Goal: Task Accomplishment & Management: Manage account settings

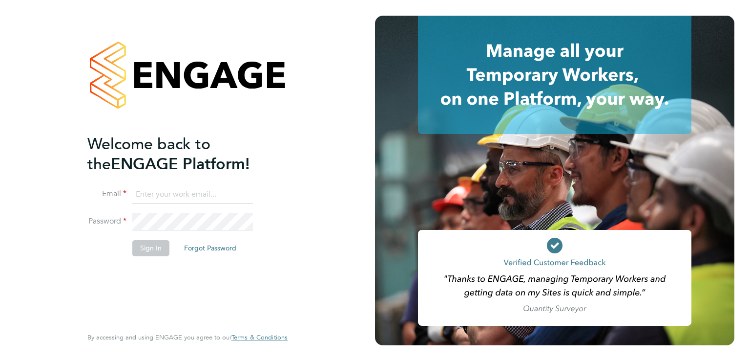
click at [158, 199] on input at bounding box center [192, 195] width 121 height 18
click at [172, 192] on input at bounding box center [192, 195] width 121 height 18
click at [182, 194] on input at bounding box center [192, 195] width 121 height 18
type input "marco@class1personnel.com"
click at [158, 254] on button "Sign In" at bounding box center [150, 248] width 37 height 16
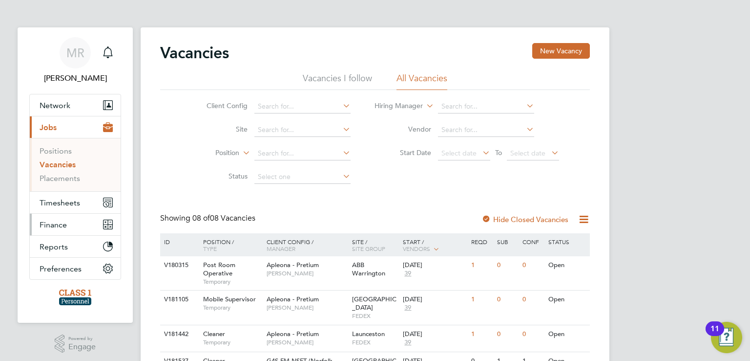
click at [74, 227] on button "Finance" at bounding box center [75, 223] width 91 height 21
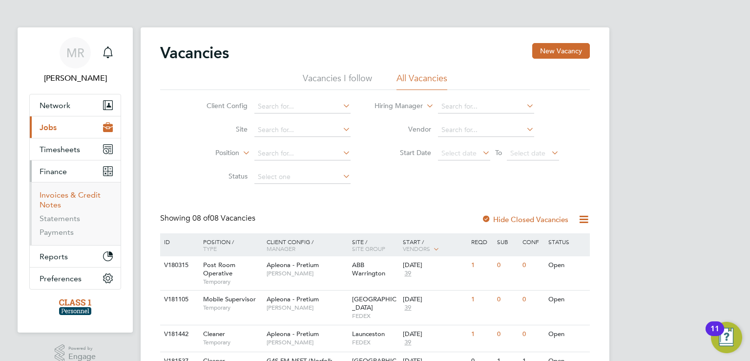
click at [82, 196] on link "Invoices & Credit Notes" at bounding box center [70, 199] width 61 height 19
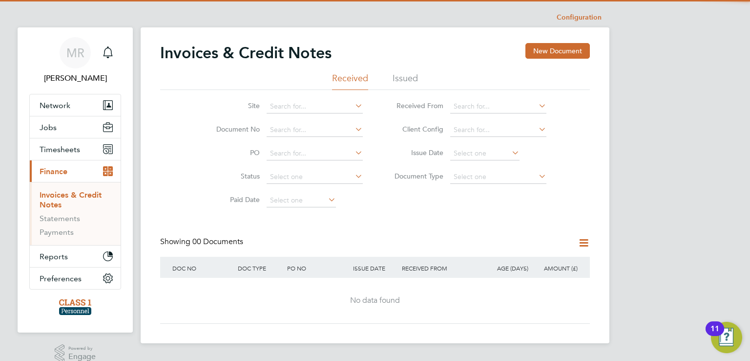
scroll to position [13, 0]
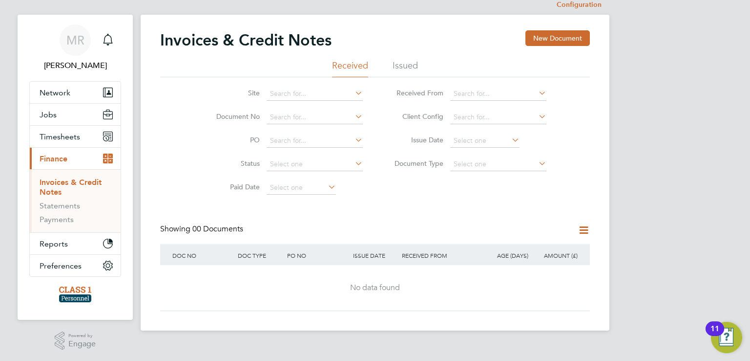
click at [406, 61] on li "Issued" at bounding box center [405, 69] width 25 height 18
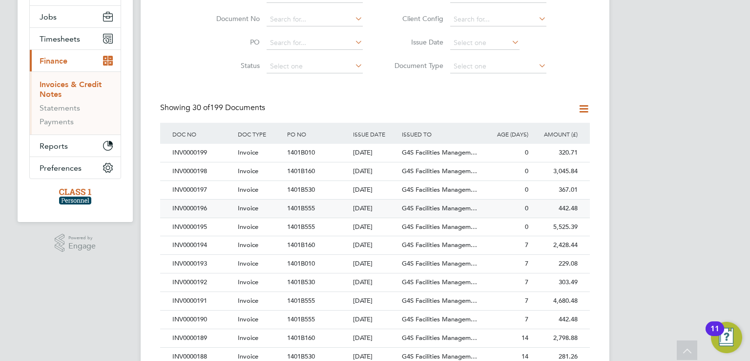
click at [193, 207] on div "INV0000196" at bounding box center [202, 208] width 65 height 18
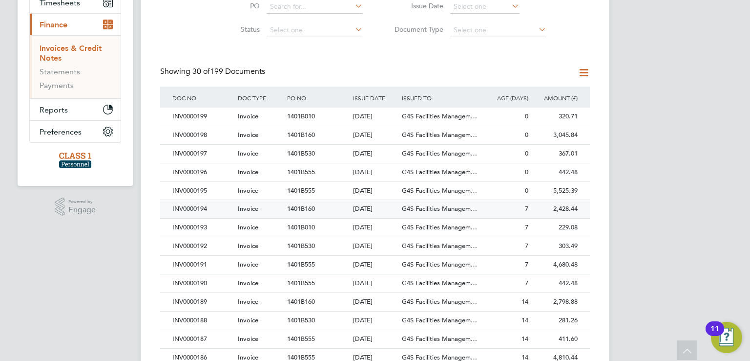
click at [207, 208] on div "INV0000194" at bounding box center [202, 209] width 65 height 18
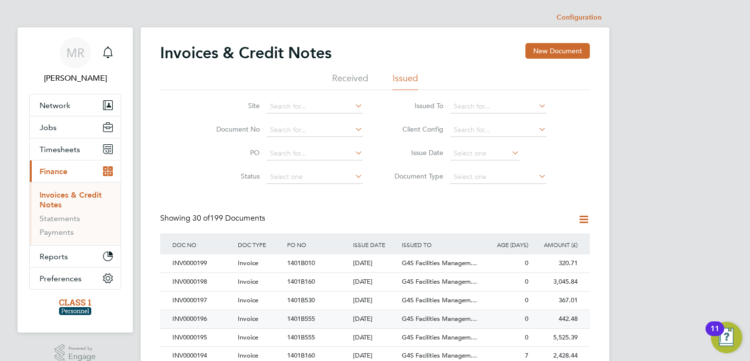
click at [230, 317] on div "INV0000196" at bounding box center [202, 319] width 65 height 18
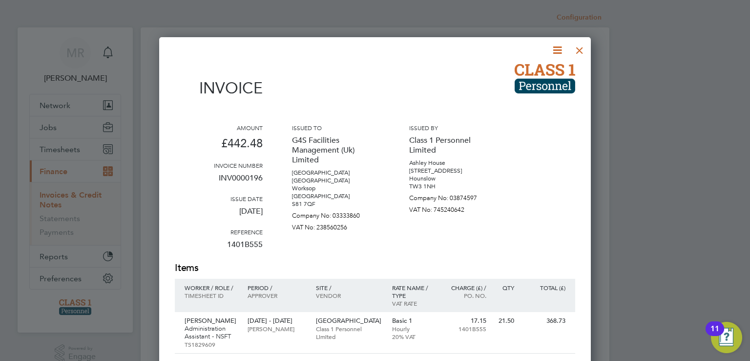
click at [585, 43] on div at bounding box center [580, 48] width 18 height 18
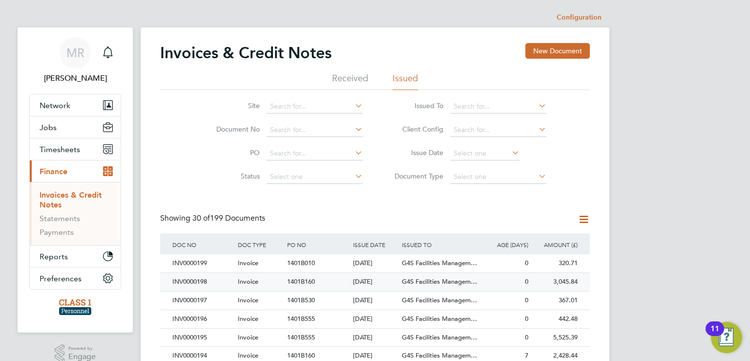
click at [238, 278] on span "Invoice" at bounding box center [248, 281] width 21 height 8
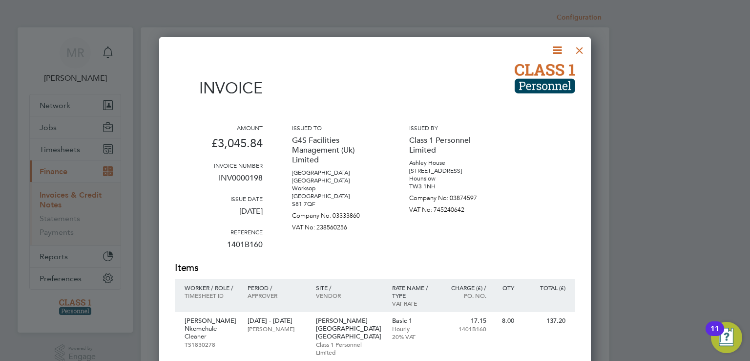
click at [576, 48] on div at bounding box center [580, 48] width 18 height 18
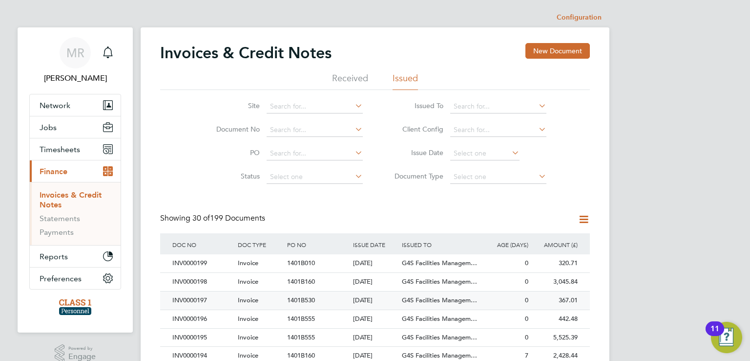
click at [183, 303] on div "INV0000197" at bounding box center [202, 300] width 65 height 18
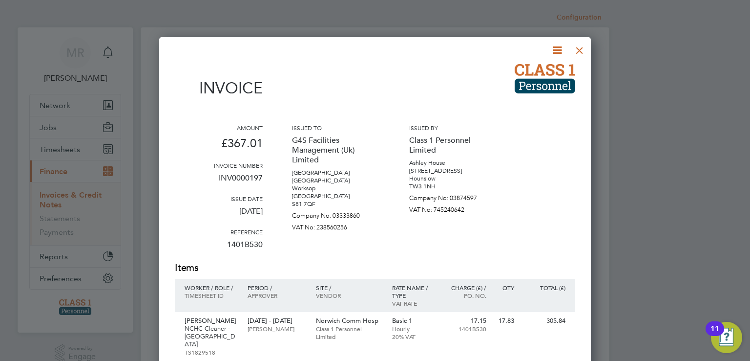
click at [580, 51] on div at bounding box center [580, 48] width 18 height 18
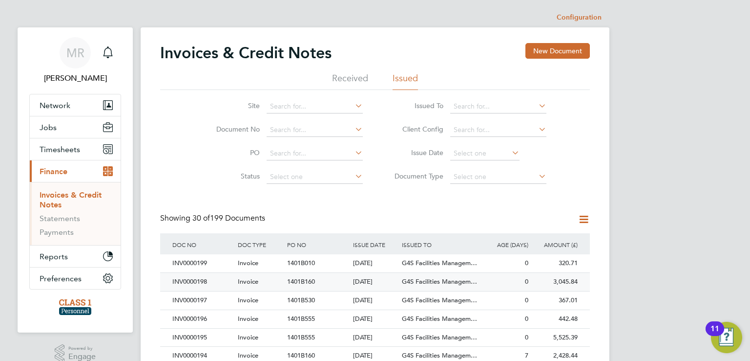
click at [201, 279] on div "INV0000198" at bounding box center [202, 282] width 65 height 18
click at [212, 266] on div "INV0000199" at bounding box center [202, 263] width 65 height 18
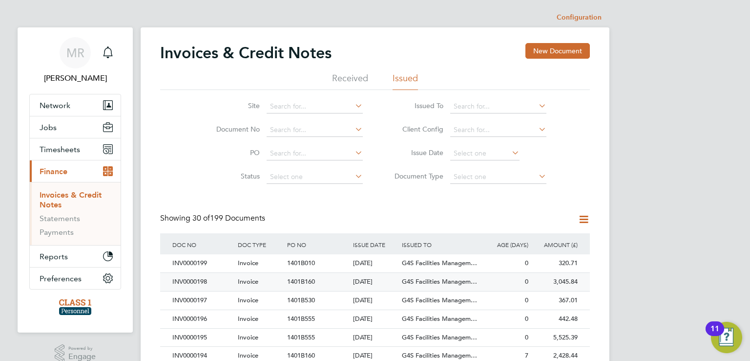
click at [192, 280] on div "INV0000198" at bounding box center [202, 282] width 65 height 18
click at [212, 303] on div "INV0000197" at bounding box center [202, 300] width 65 height 18
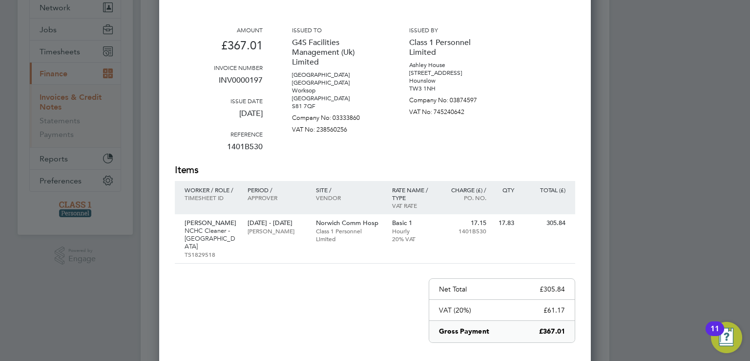
click at [691, 112] on div at bounding box center [375, 180] width 750 height 361
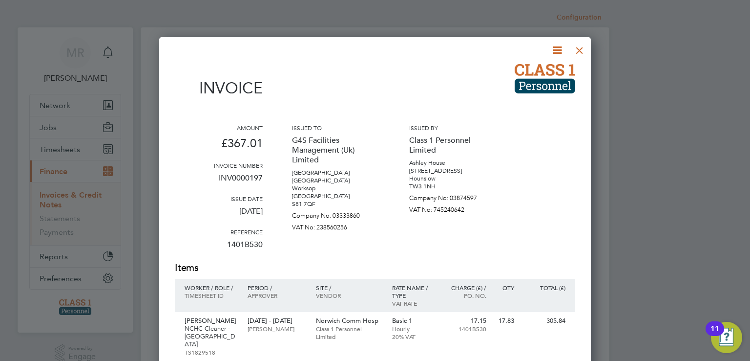
click at [582, 51] on div at bounding box center [580, 48] width 18 height 18
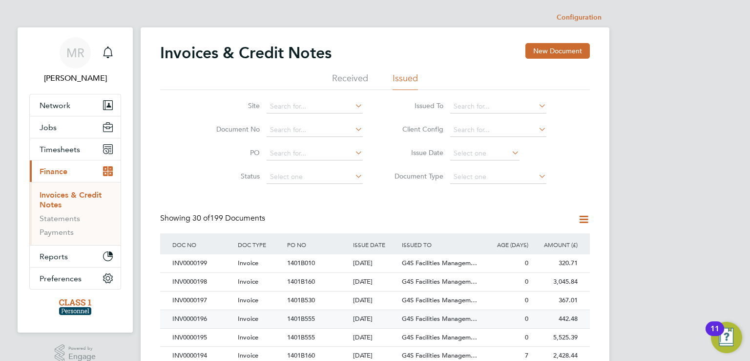
click at [198, 319] on div "INV0000196" at bounding box center [202, 319] width 65 height 18
